Goal: Task Accomplishment & Management: Complete application form

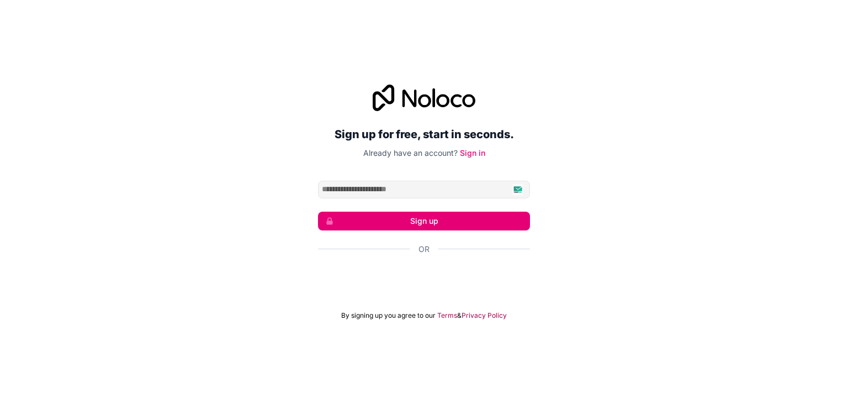
click at [490, 280] on div "Sign in with Google. Opens in new tab" at bounding box center [424, 279] width 212 height 24
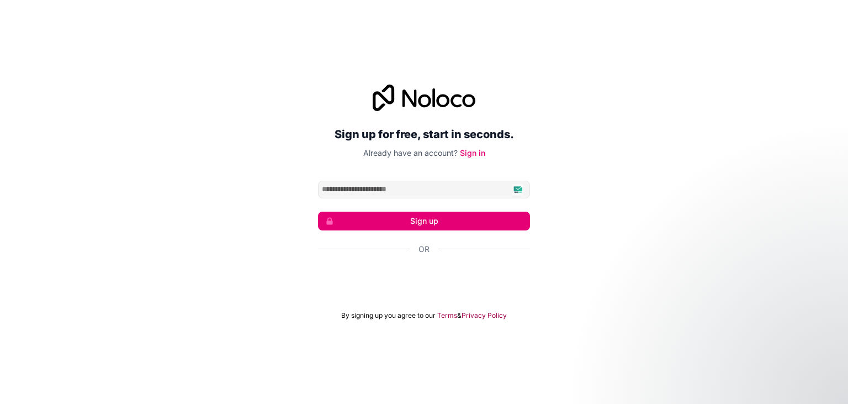
click at [410, 280] on div "Sign in with Google. Opens in new tab" at bounding box center [424, 279] width 212 height 24
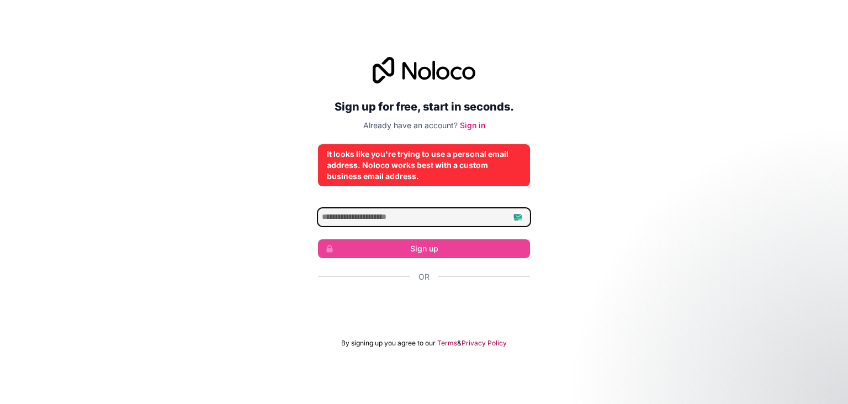
drag, startPoint x: 450, startPoint y: 220, endPoint x: 461, endPoint y: 223, distance: 11.3
click at [451, 221] on input "Email address" at bounding box center [424, 217] width 212 height 18
click at [513, 216] on input "Email address" at bounding box center [424, 217] width 212 height 18
click at [518, 218] on input "Email address" at bounding box center [424, 217] width 212 height 18
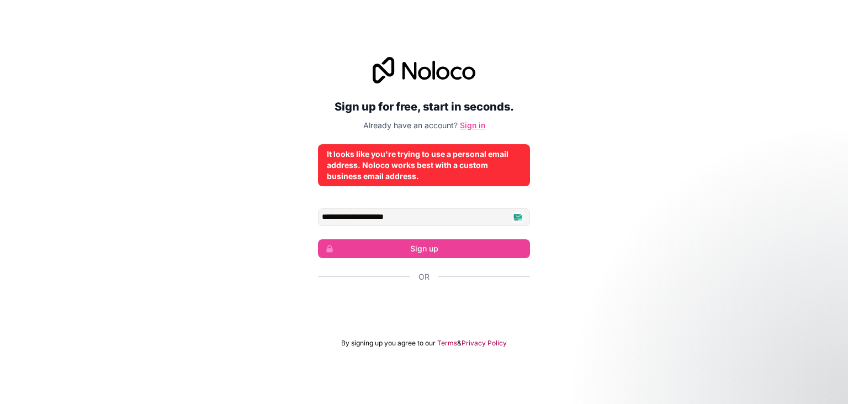
click at [478, 128] on link "Sign in" at bounding box center [472, 124] width 25 height 9
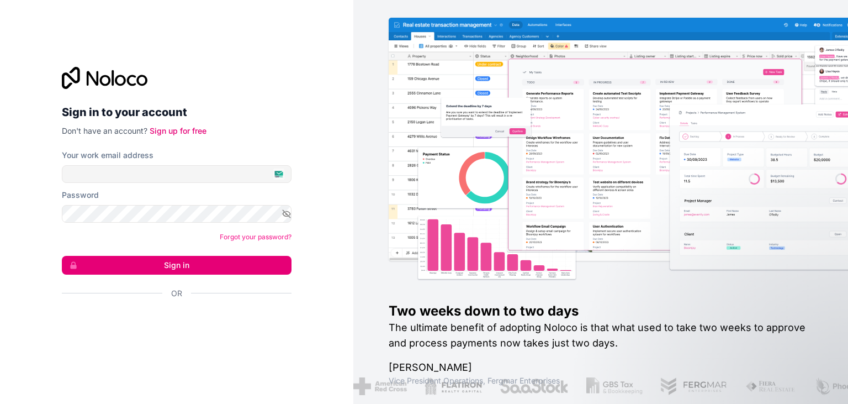
click at [220, 322] on div "Sign in with Google. Opens in new tab" at bounding box center [172, 323] width 221 height 24
click at [176, 131] on link "Sign up for free" at bounding box center [178, 130] width 57 height 9
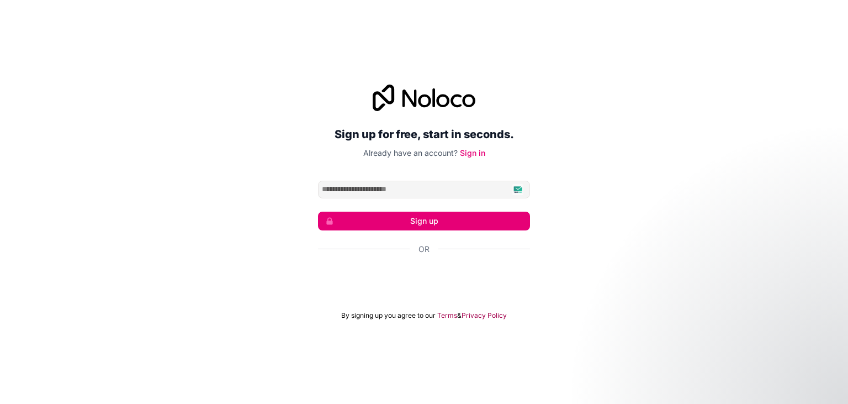
click at [520, 189] on input "Email address" at bounding box center [424, 190] width 212 height 18
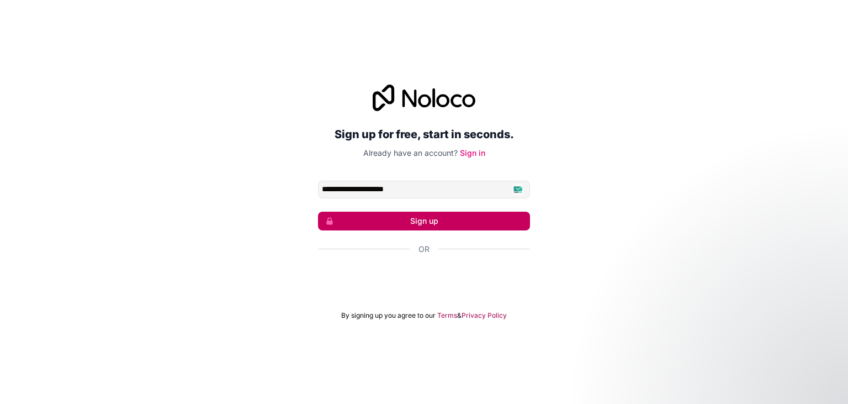
click at [448, 219] on button "Sign up" at bounding box center [424, 220] width 212 height 19
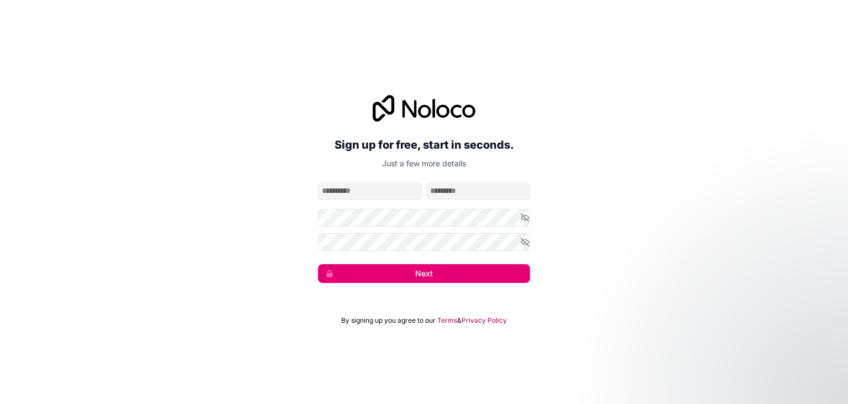
click at [388, 192] on input "given-name" at bounding box center [370, 191] width 104 height 18
type input "*******"
type input "******"
click at [531, 220] on div "**********" at bounding box center [424, 189] width 848 height 219
click at [522, 217] on icon "button" at bounding box center [525, 217] width 8 height 5
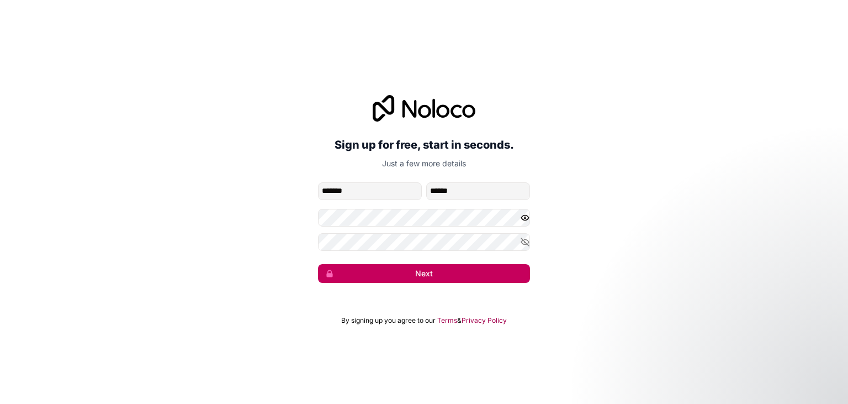
click at [476, 281] on button "Next" at bounding box center [424, 273] width 212 height 19
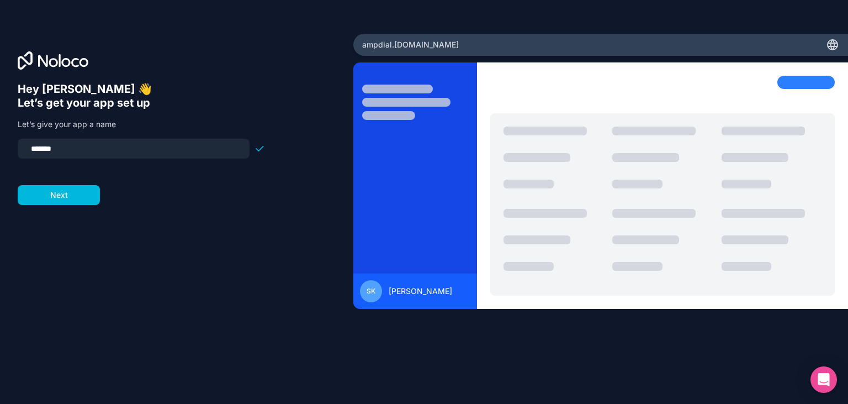
drag, startPoint x: 78, startPoint y: 152, endPoint x: 0, endPoint y: 152, distance: 78.4
click at [24, 152] on input "*******" at bounding box center [133, 148] width 219 height 15
drag, startPoint x: 50, startPoint y: 148, endPoint x: 96, endPoint y: 148, distance: 45.8
click at [96, 148] on input "**********" at bounding box center [133, 148] width 219 height 15
click at [86, 148] on input "**********" at bounding box center [133, 148] width 219 height 15
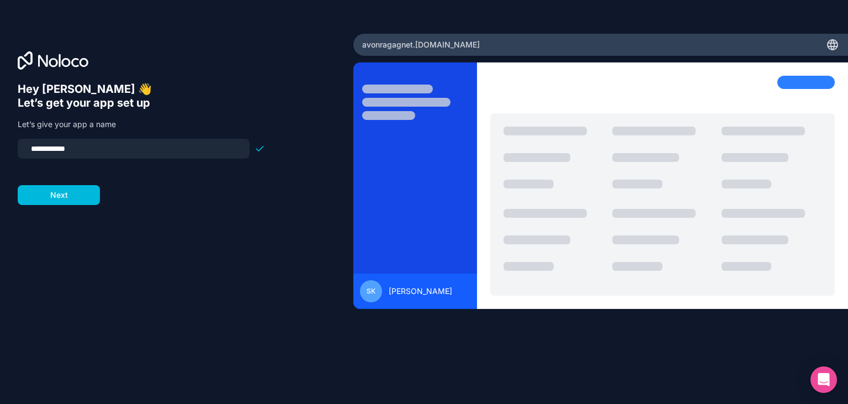
drag, startPoint x: 61, startPoint y: 148, endPoint x: 121, endPoint y: 147, distance: 60.2
click at [121, 147] on input "**********" at bounding box center [133, 148] width 219 height 15
type input "**********"
click at [70, 198] on button "Next" at bounding box center [59, 195] width 82 height 20
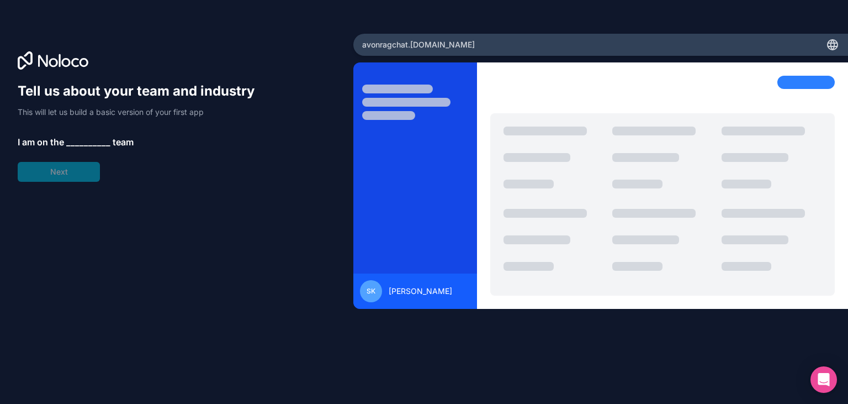
click at [76, 142] on span "__________" at bounding box center [88, 141] width 44 height 13
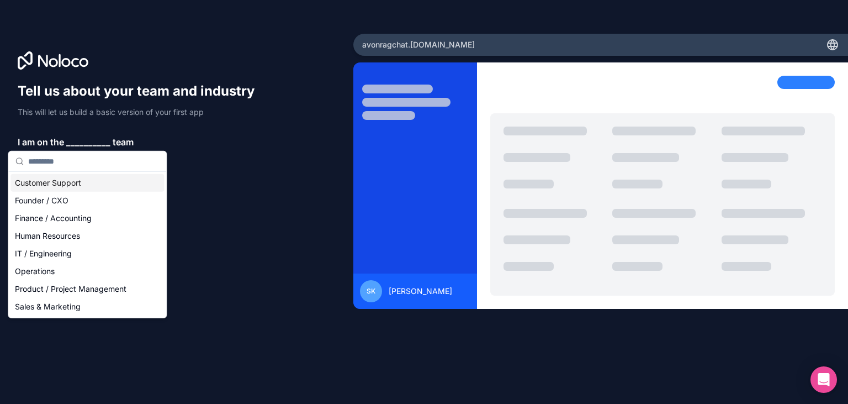
click at [63, 182] on div "Customer Support" at bounding box center [86, 183] width 153 height 18
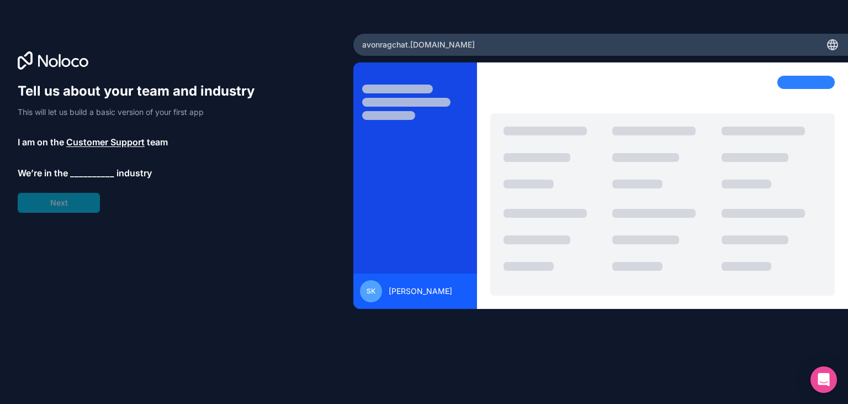
click at [93, 172] on span "__________" at bounding box center [92, 172] width 44 height 13
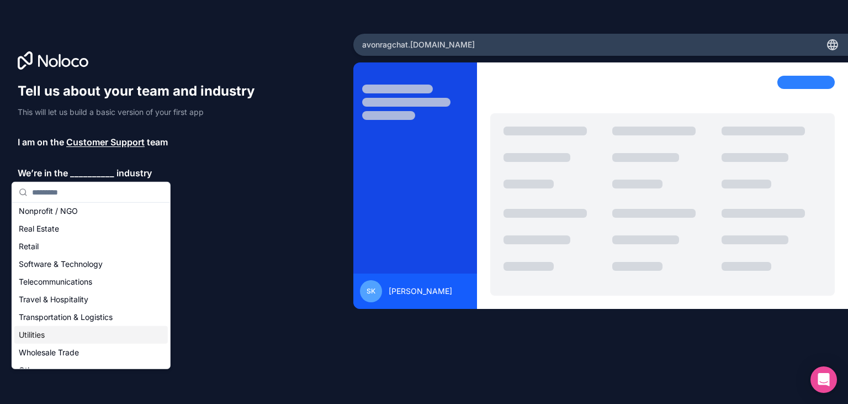
scroll to position [227, 0]
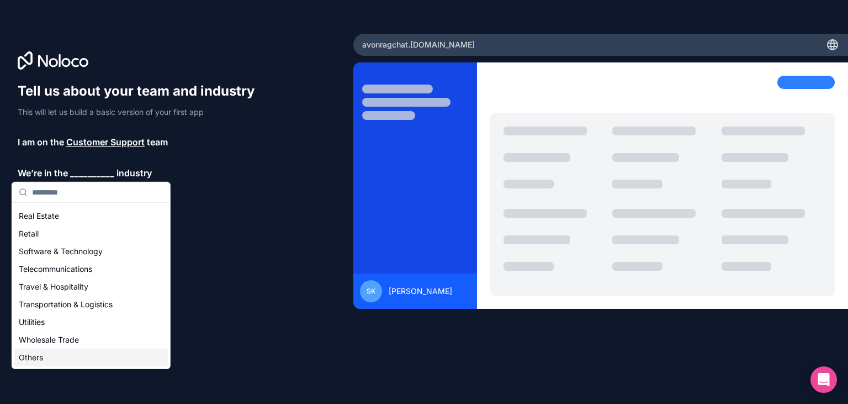
click at [32, 357] on div "Others" at bounding box center [90, 357] width 153 height 18
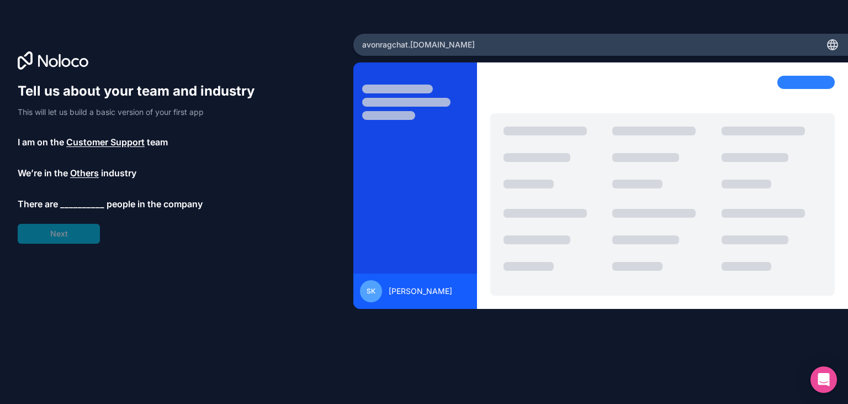
click at [84, 204] on span "__________" at bounding box center [82, 203] width 44 height 13
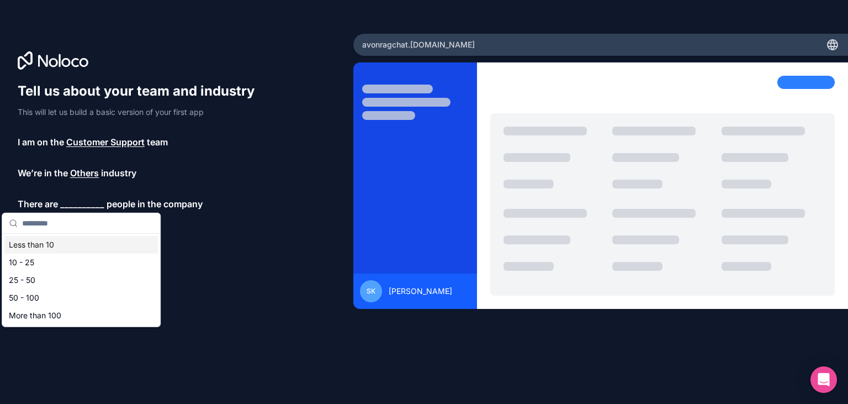
click at [70, 248] on div "Less than 10" at bounding box center [80, 245] width 153 height 18
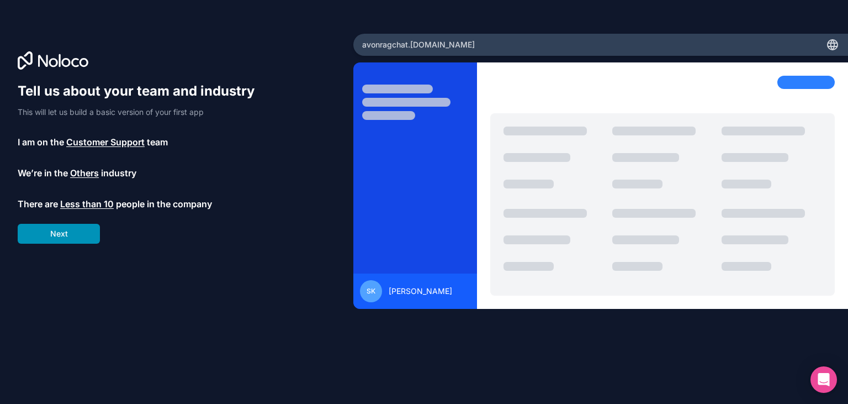
click at [61, 239] on button "Next" at bounding box center [59, 234] width 82 height 20
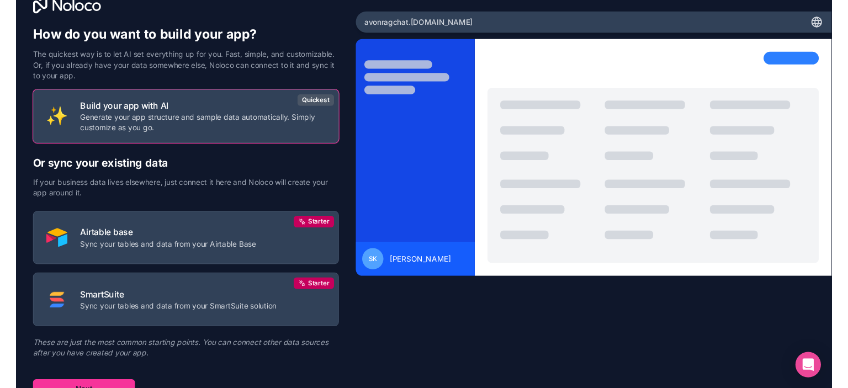
scroll to position [31, 0]
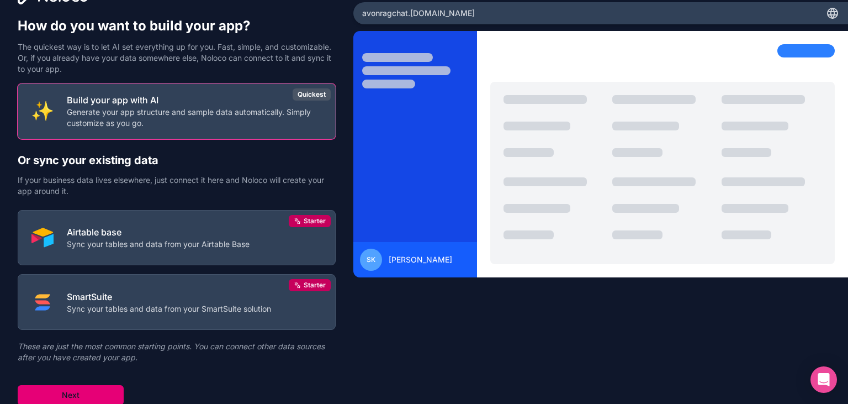
click at [102, 395] on button "Next" at bounding box center [71, 395] width 106 height 20
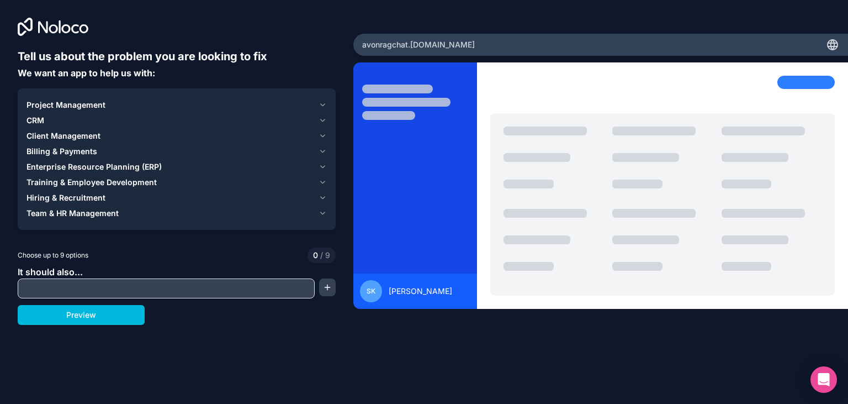
click at [148, 288] on input "text" at bounding box center [166, 287] width 292 height 15
click at [60, 136] on span "Client Management" at bounding box center [64, 135] width 74 height 11
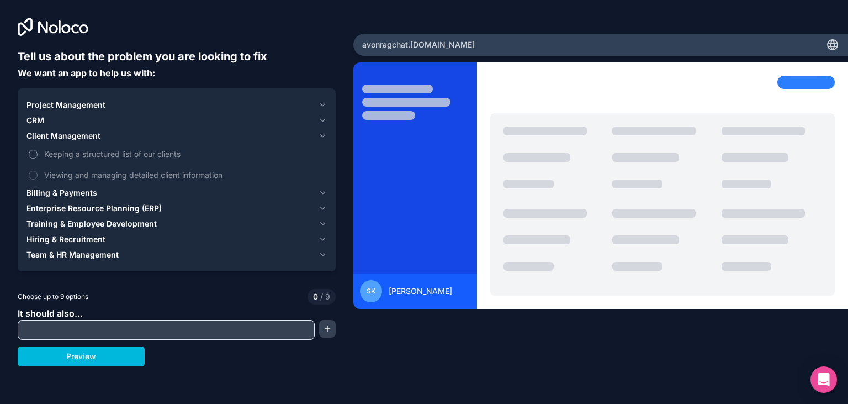
click at [35, 150] on button "Keeping a structured list of our clients" at bounding box center [33, 154] width 9 height 9
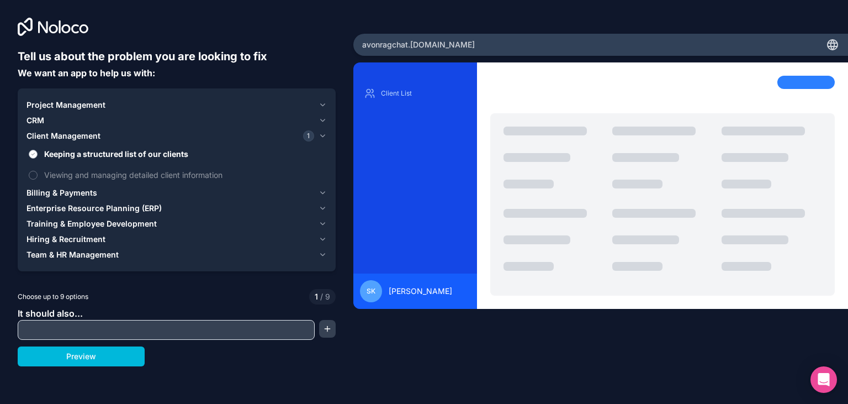
click at [34, 150] on button "Keeping a structured list of our clients" at bounding box center [33, 154] width 9 height 9
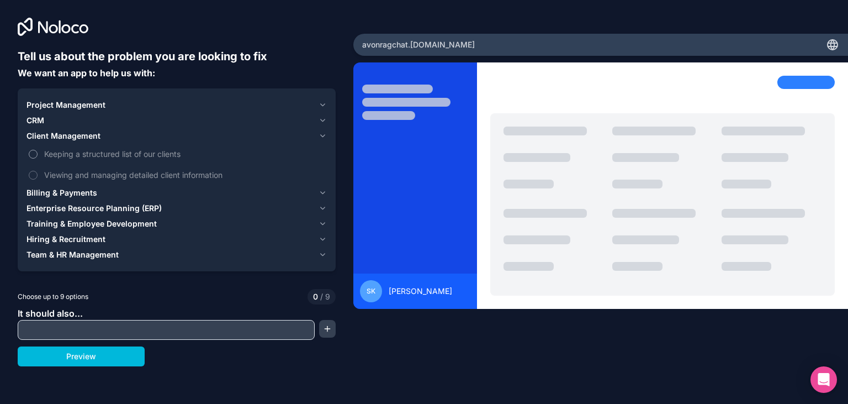
click at [27, 151] on label "Keeping a structured list of our clients" at bounding box center [177, 154] width 300 height 20
click at [29, 151] on button "Keeping a structured list of our clients" at bounding box center [33, 154] width 9 height 9
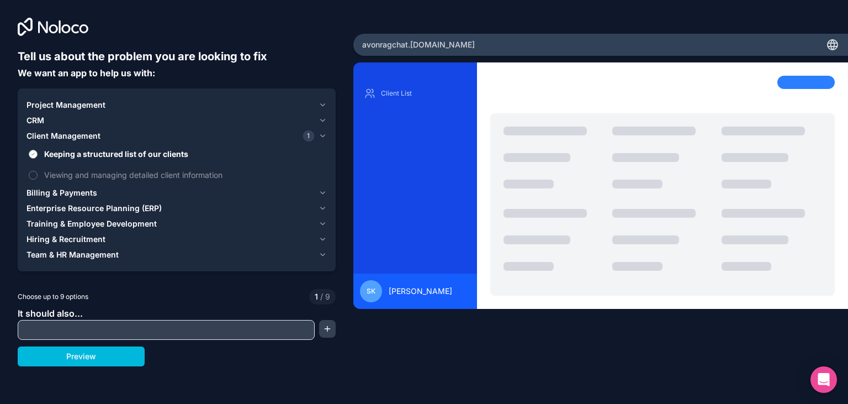
click at [30, 153] on button "Keeping a structured list of our clients" at bounding box center [33, 154] width 9 height 9
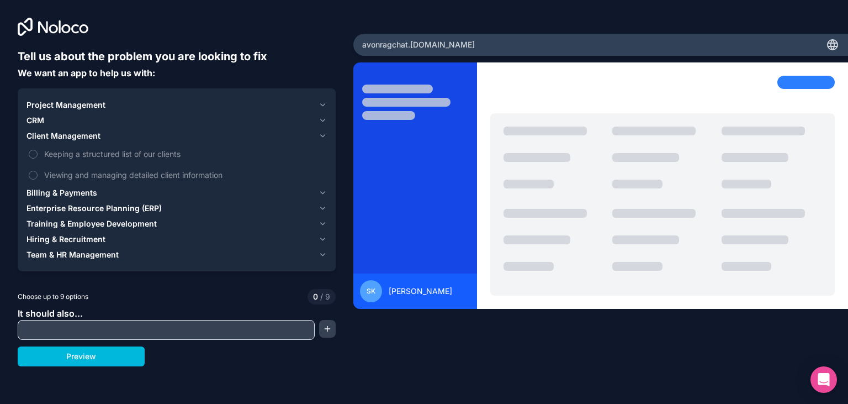
click at [63, 137] on span "Client Management" at bounding box center [64, 135] width 74 height 11
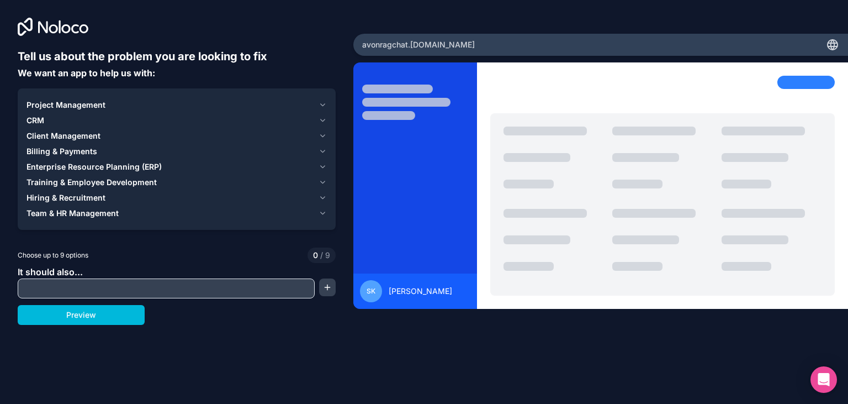
click at [62, 99] on span "Project Management" at bounding box center [66, 104] width 79 height 11
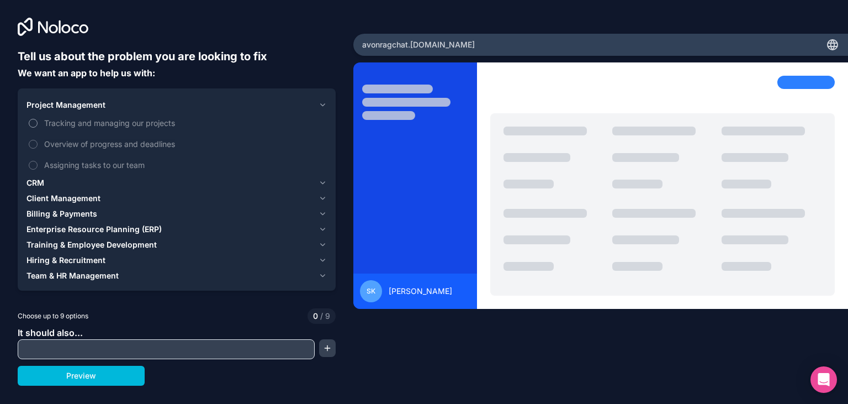
click at [60, 120] on span "Tracking and managing our projects" at bounding box center [184, 123] width 280 height 12
click at [38, 120] on button "Tracking and managing our projects" at bounding box center [33, 123] width 9 height 9
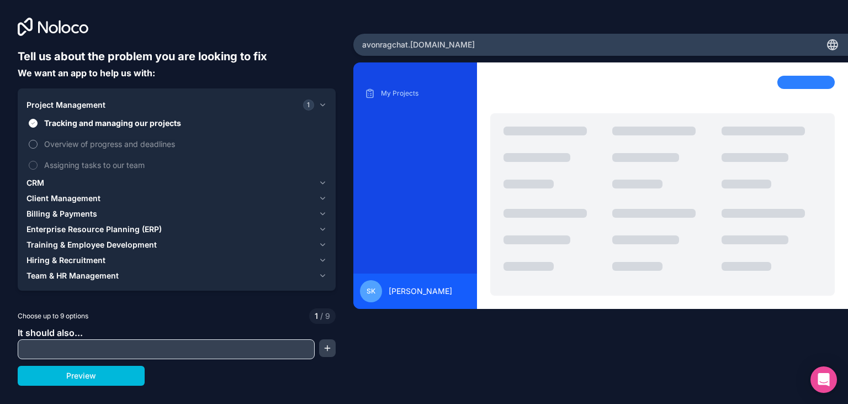
click at [55, 137] on label "Overview of progress and deadlines" at bounding box center [177, 144] width 300 height 20
click at [38, 140] on button "Overview of progress and deadlines" at bounding box center [33, 144] width 9 height 9
click at [56, 160] on span "Assigning tasks to our team" at bounding box center [184, 165] width 280 height 12
click at [38, 161] on button "Assigning tasks to our team" at bounding box center [33, 165] width 9 height 9
click at [54, 175] on div "Tracking and managing our projects Overview of progress and deadlines Assigning…" at bounding box center [177, 144] width 300 height 62
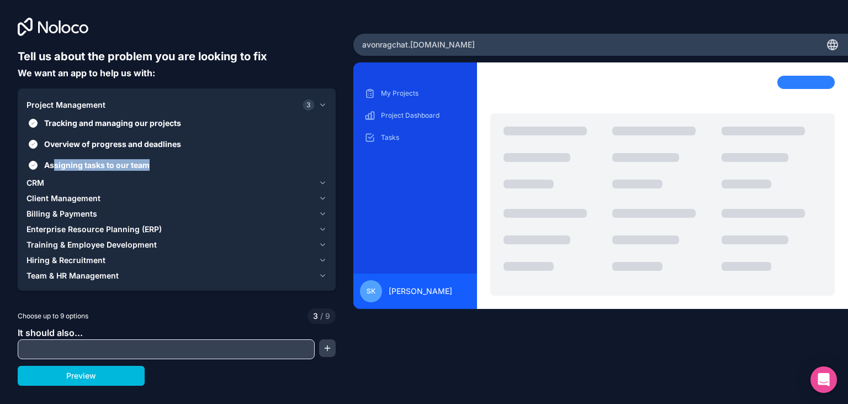
click at [55, 186] on div "CRM" at bounding box center [171, 182] width 288 height 11
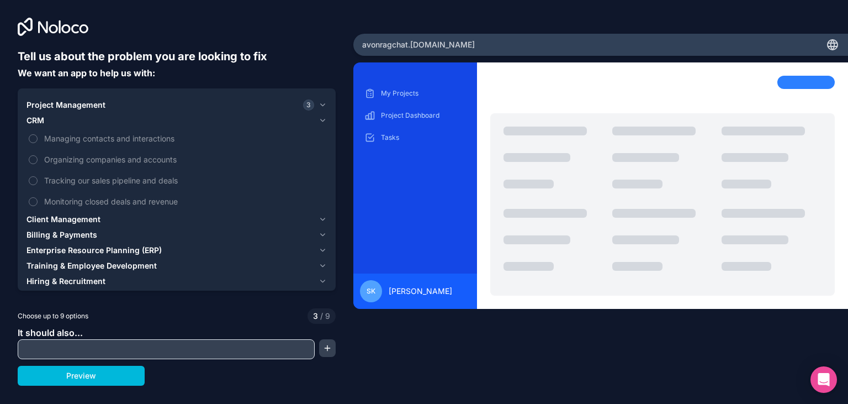
click at [59, 124] on div "CRM" at bounding box center [171, 120] width 288 height 11
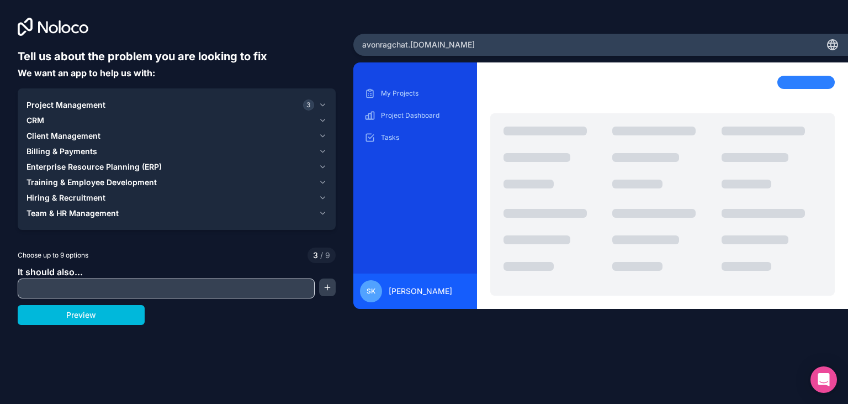
click at [61, 135] on span "Client Management" at bounding box center [64, 135] width 74 height 11
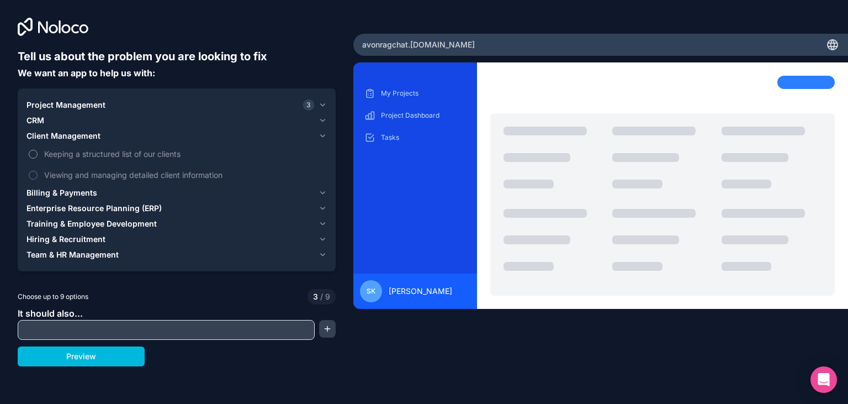
click at [62, 155] on span "Keeping a structured list of our clients" at bounding box center [184, 154] width 280 height 12
click at [38, 155] on button "Keeping a structured list of our clients" at bounding box center [33, 154] width 9 height 9
click at [65, 176] on span "Viewing and managing detailed client information" at bounding box center [184, 175] width 280 height 12
click at [38, 176] on button "Viewing and managing detailed client information" at bounding box center [33, 175] width 9 height 9
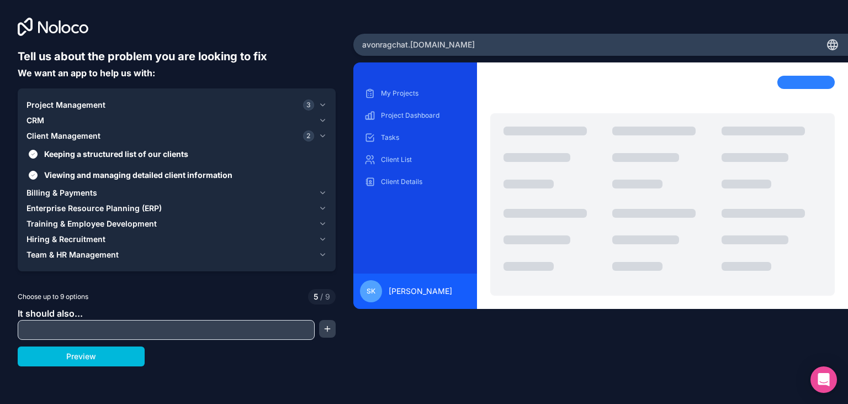
click at [61, 136] on span "Client Management" at bounding box center [64, 135] width 74 height 11
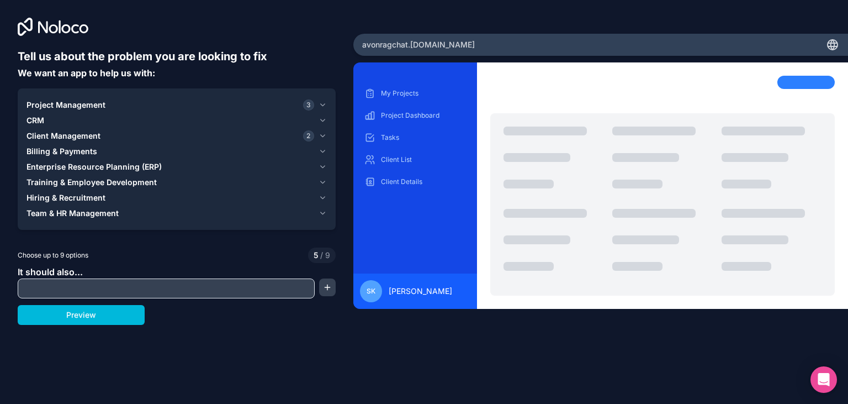
click at [80, 167] on span "Enterprise Resource Planning (ERP)" at bounding box center [94, 166] width 135 height 11
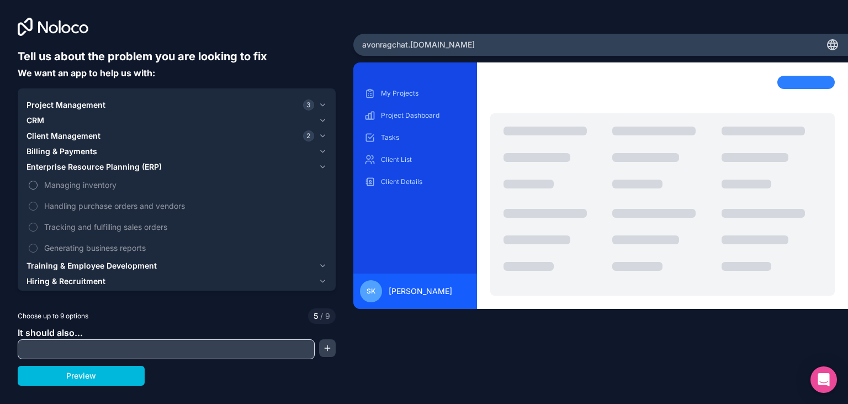
click at [86, 186] on span "Managing inventory" at bounding box center [184, 185] width 280 height 12
click at [38, 186] on button "Managing inventory" at bounding box center [33, 185] width 9 height 9
click at [85, 203] on span "Handling purchase orders and vendors" at bounding box center [184, 206] width 280 height 12
click at [38, 203] on button "Handling purchase orders and vendors" at bounding box center [33, 206] width 9 height 9
drag, startPoint x: 87, startPoint y: 225, endPoint x: 86, endPoint y: 239, distance: 13.8
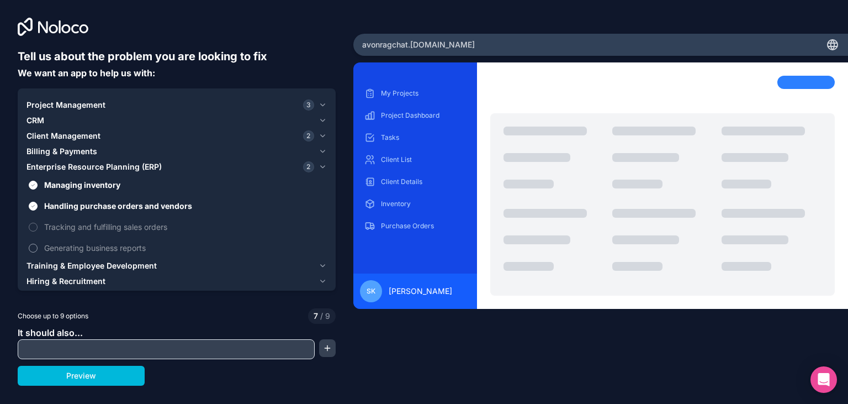
click at [87, 226] on span "Tracking and fulfilling sales orders" at bounding box center [184, 227] width 280 height 12
click at [38, 226] on button "Tracking and fulfilling sales orders" at bounding box center [33, 227] width 9 height 9
click at [86, 244] on span "Generating business reports" at bounding box center [184, 248] width 280 height 12
click at [38, 244] on button "Generating business reports" at bounding box center [33, 247] width 9 height 9
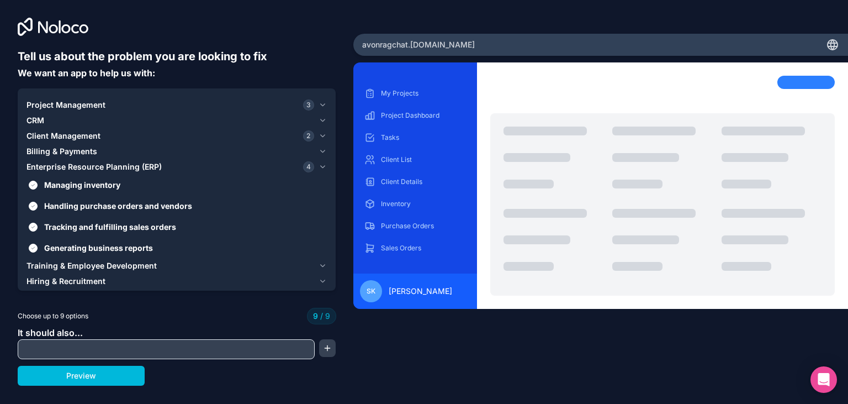
click at [80, 165] on span "Enterprise Resource Planning (ERP)" at bounding box center [94, 166] width 135 height 11
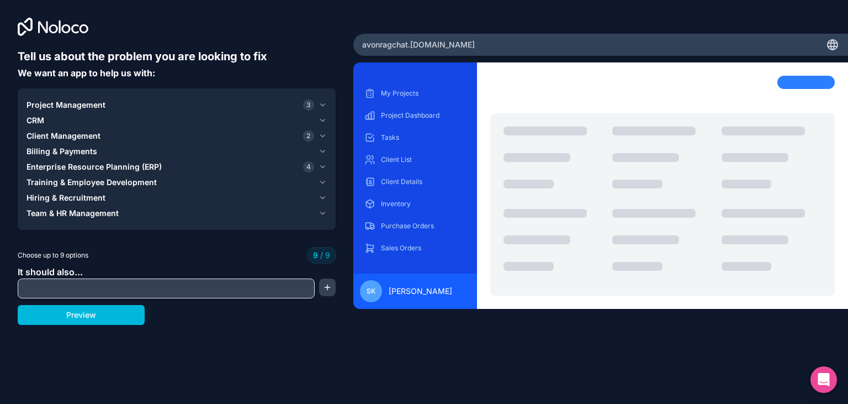
drag, startPoint x: 73, startPoint y: 211, endPoint x: 73, endPoint y: 218, distance: 7.2
click at [73, 211] on span "Team & HR Management" at bounding box center [73, 213] width 92 height 11
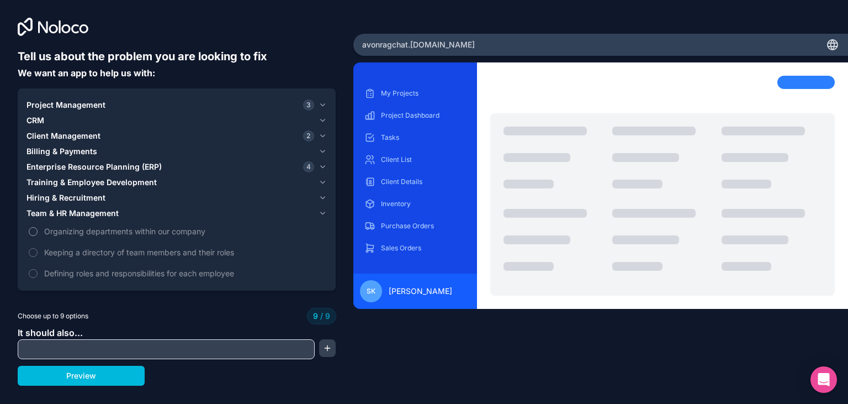
click at [73, 236] on span "Organizing departments within our company" at bounding box center [184, 231] width 280 height 12
drag, startPoint x: 75, startPoint y: 252, endPoint x: 75, endPoint y: 265, distance: 12.7
click at [75, 256] on span "Keeping a directory of team members and their roles" at bounding box center [184, 252] width 280 height 12
drag, startPoint x: 70, startPoint y: 233, endPoint x: 47, endPoint y: 233, distance: 22.6
click at [70, 233] on span "Organizing departments within our company" at bounding box center [184, 231] width 280 height 12
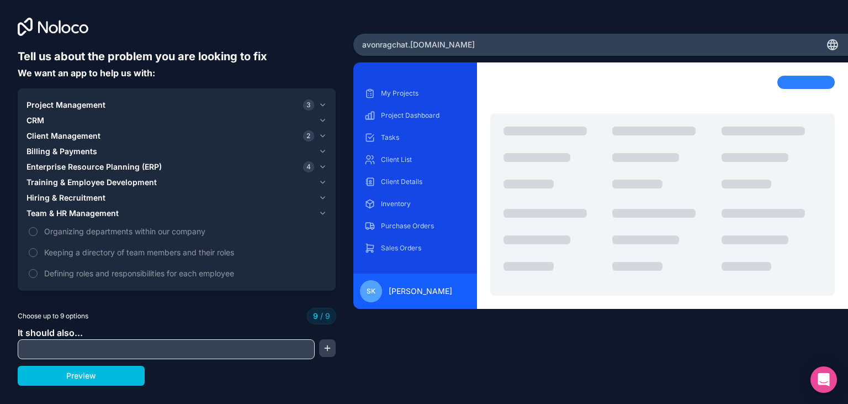
click at [57, 196] on span "Hiring & Recruitment" at bounding box center [66, 197] width 79 height 11
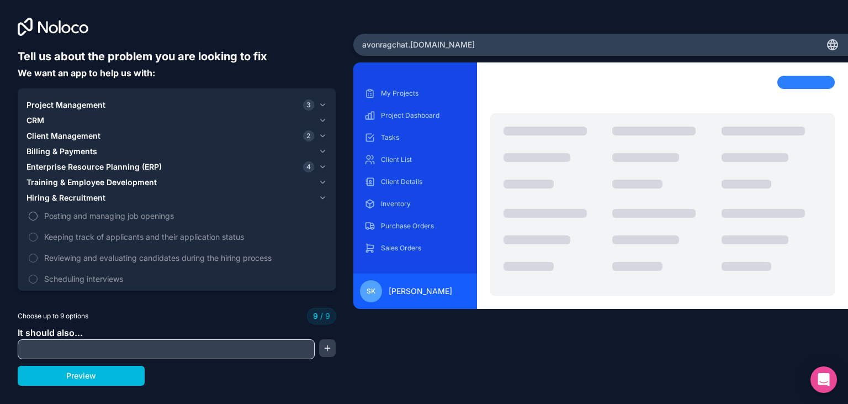
drag, startPoint x: 52, startPoint y: 215, endPoint x: 54, endPoint y: 209, distance: 6.3
click at [52, 215] on span "Posting and managing job openings" at bounding box center [184, 216] width 280 height 12
click at [58, 199] on span "Hiring & Recruitment" at bounding box center [66, 197] width 79 height 11
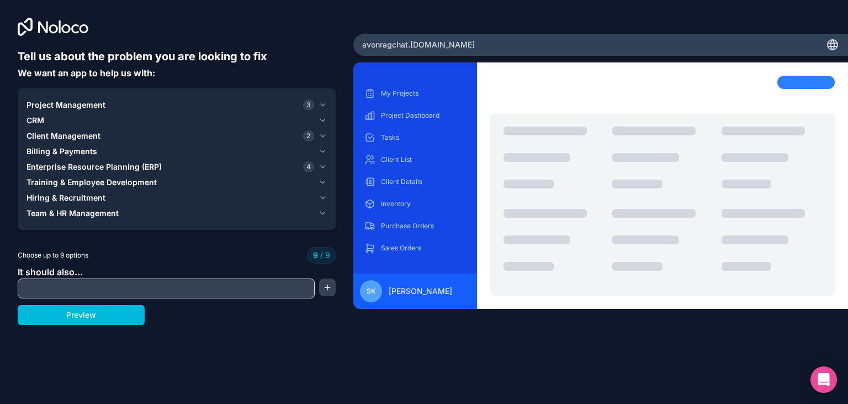
click at [81, 282] on input "text" at bounding box center [166, 287] width 292 height 15
drag, startPoint x: 326, startPoint y: 285, endPoint x: 321, endPoint y: 288, distance: 6.2
click at [326, 286] on button "button" at bounding box center [327, 287] width 17 height 18
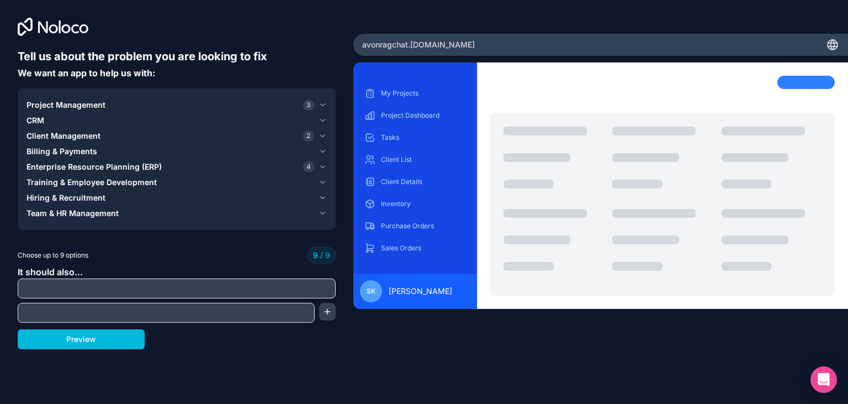
click at [272, 337] on div "Preview" at bounding box center [177, 339] width 318 height 20
click at [119, 333] on button "Preview" at bounding box center [81, 339] width 127 height 20
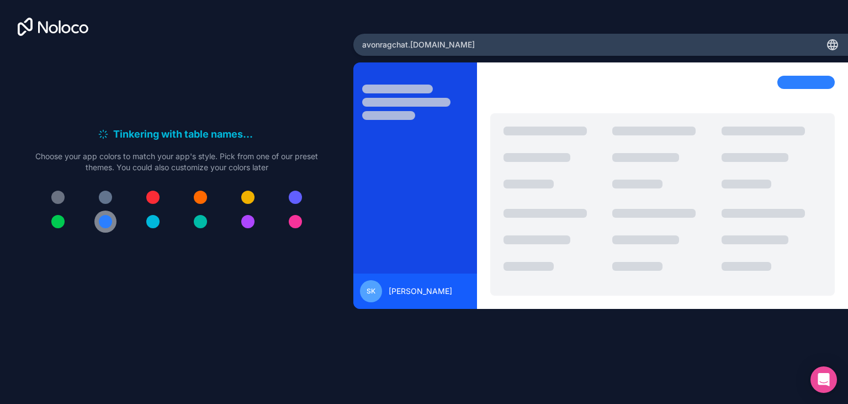
click at [105, 218] on div at bounding box center [105, 221] width 13 height 13
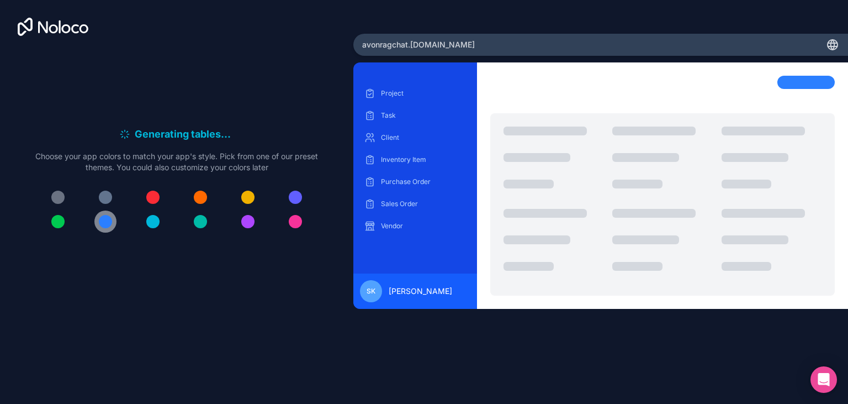
click at [104, 219] on div at bounding box center [105, 221] width 13 height 13
click at [439, 47] on span "avonragchat .[DOMAIN_NAME]" at bounding box center [418, 44] width 113 height 11
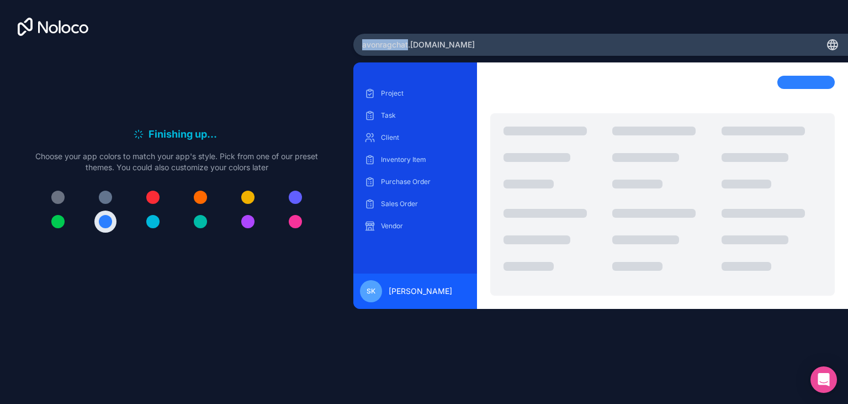
click at [439, 47] on span "avonragchat .[DOMAIN_NAME]" at bounding box center [418, 44] width 113 height 11
copy span "avonragchat"
